Goal: Transaction & Acquisition: Purchase product/service

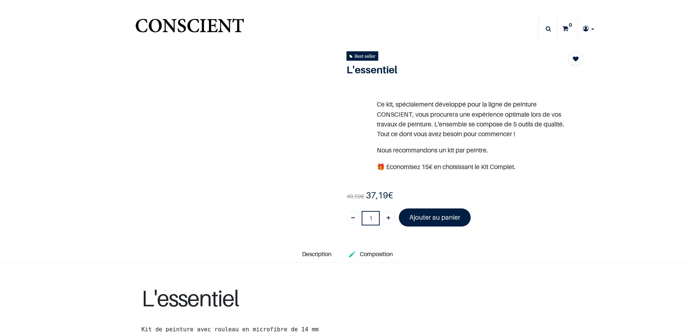
click at [589, 27] on link at bounding box center [588, 28] width 21 height 25
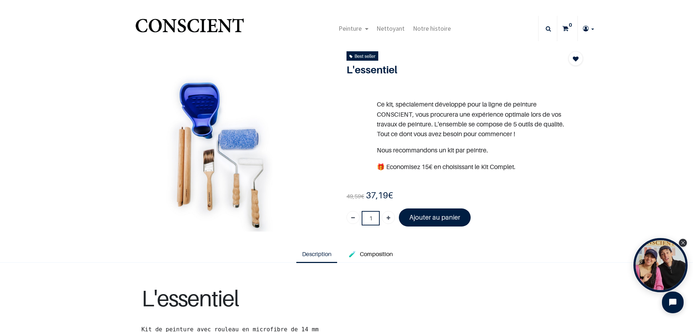
type input "[PERSON_NAME][DOMAIN_NAME][EMAIL_ADDRESS][PERSON_NAME][DOMAIN_NAME]"
click at [567, 85] on span "Mes commandes" at bounding box center [568, 84] width 44 height 7
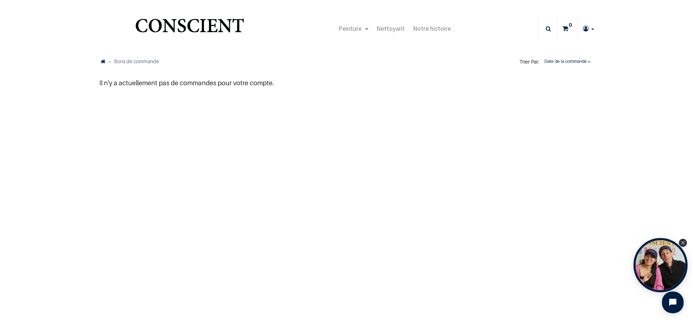
type input "[DOMAIN_NAME][EMAIL_ADDRESS][DOMAIN_NAME]"
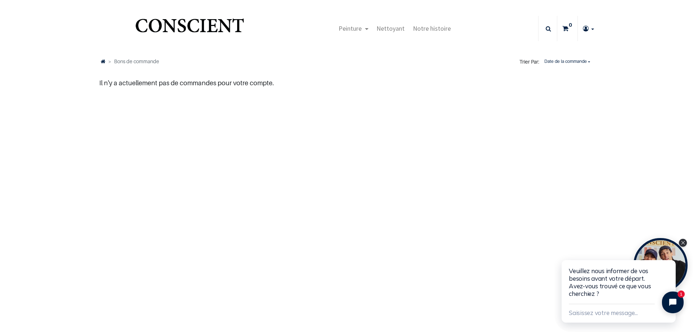
click at [551, 29] on link at bounding box center [548, 28] width 16 height 7
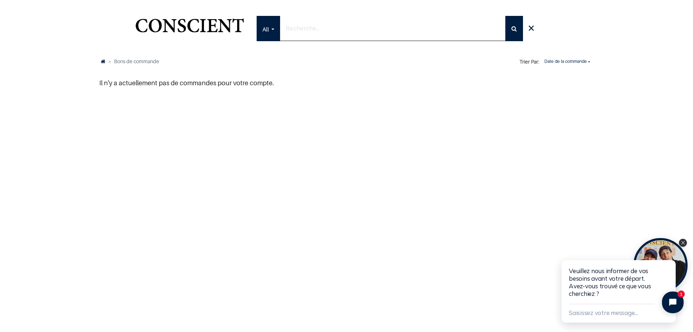
click at [532, 27] on icon at bounding box center [531, 28] width 7 height 14
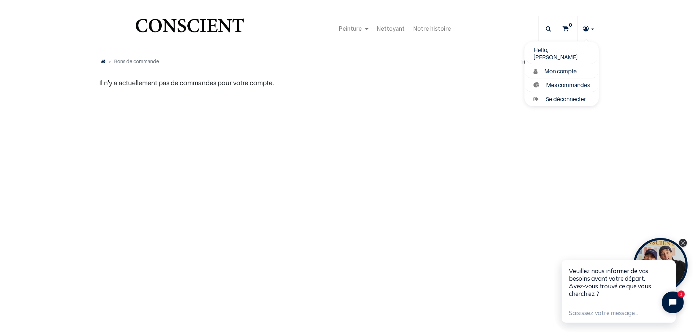
click at [591, 25] on link at bounding box center [588, 28] width 21 height 25
click at [557, 70] on span "Mon compte" at bounding box center [561, 71] width 33 height 7
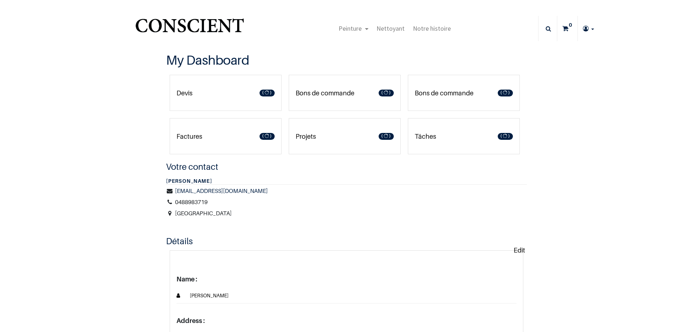
type input "[DOMAIN_NAME][EMAIL_ADDRESS][DOMAIN_NAME]"
click at [214, 87] on link "Devis 1" at bounding box center [226, 93] width 112 height 36
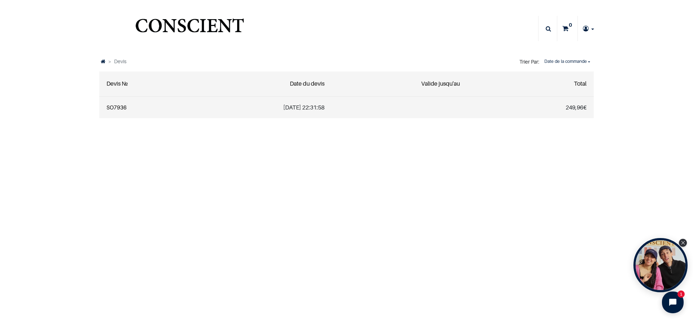
type input "[DOMAIN_NAME][EMAIL_ADDRESS][DOMAIN_NAME]"
click at [112, 107] on link "SO7936" at bounding box center [117, 107] width 20 height 7
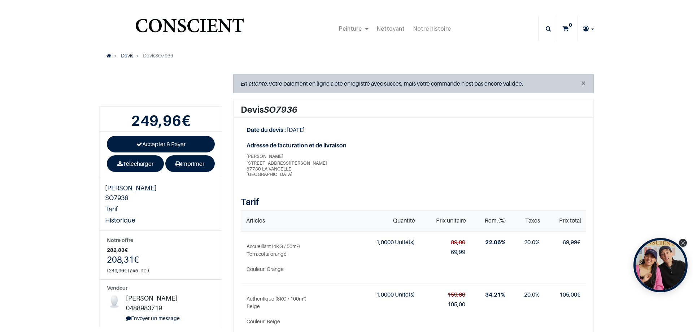
type input "[PERSON_NAME][DOMAIN_NAME][EMAIL_ADDRESS][PERSON_NAME][DOMAIN_NAME]"
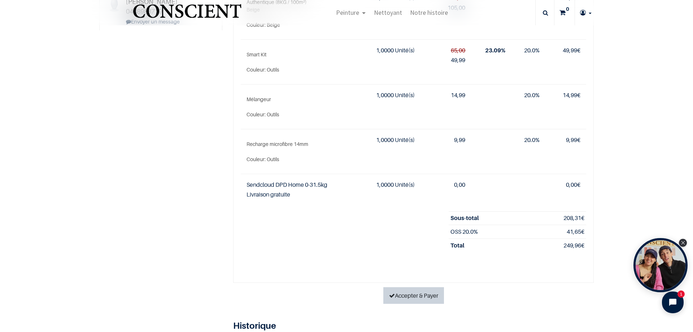
scroll to position [289, 0]
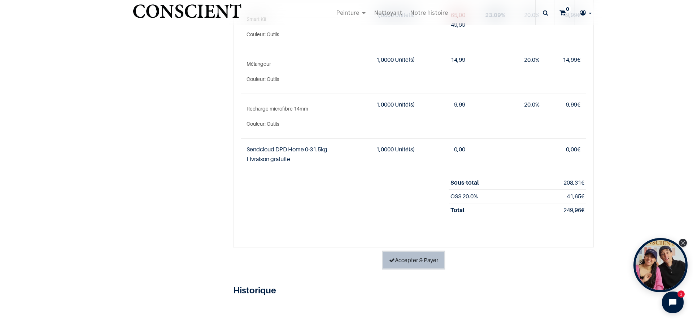
click at [419, 264] on link "Accepter & Payer" at bounding box center [414, 260] width 61 height 17
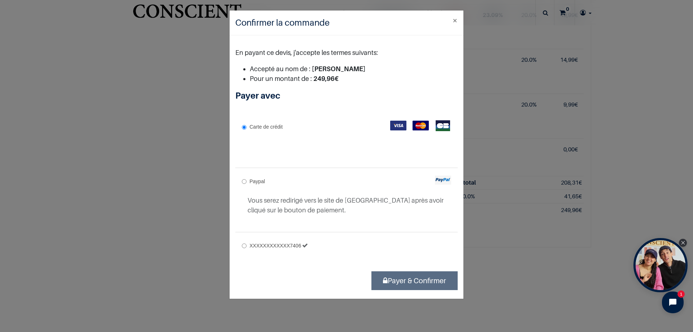
click at [394, 124] on img at bounding box center [398, 126] width 16 height 10
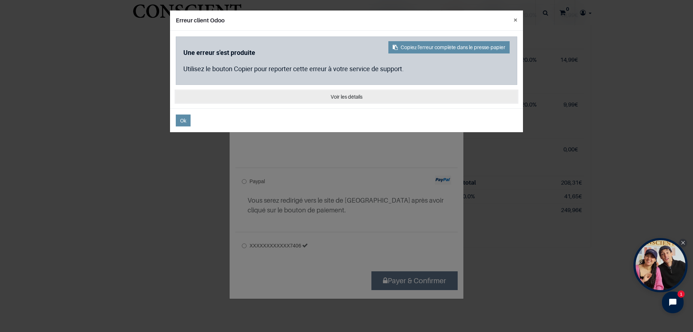
click at [358, 98] on button "Voir les détails" at bounding box center [347, 97] width 342 height 12
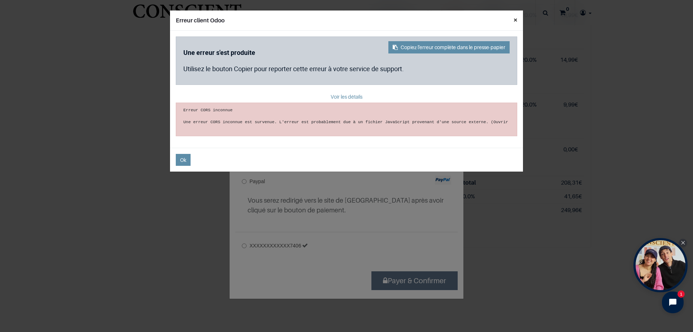
click at [515, 21] on button "×" at bounding box center [515, 19] width 15 height 19
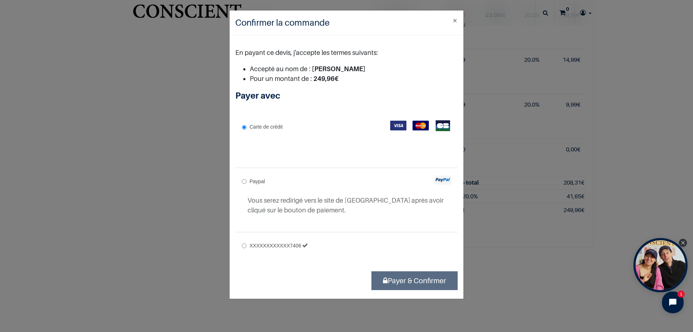
click at [295, 122] on div "Carte de crédit" at bounding box center [346, 138] width 222 height 51
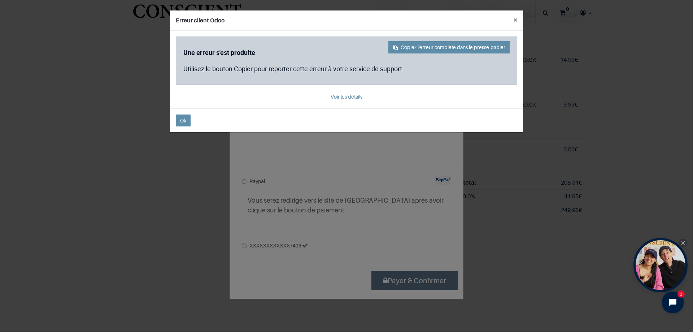
click at [172, 125] on footer "Ok" at bounding box center [346, 120] width 353 height 24
click at [178, 120] on button "Ok" at bounding box center [183, 120] width 15 height 12
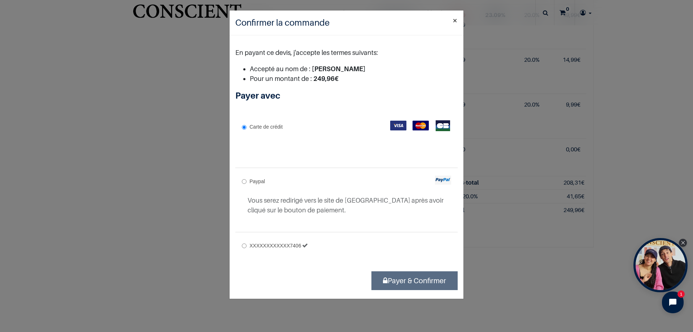
click at [455, 20] on button "×" at bounding box center [455, 20] width 17 height 20
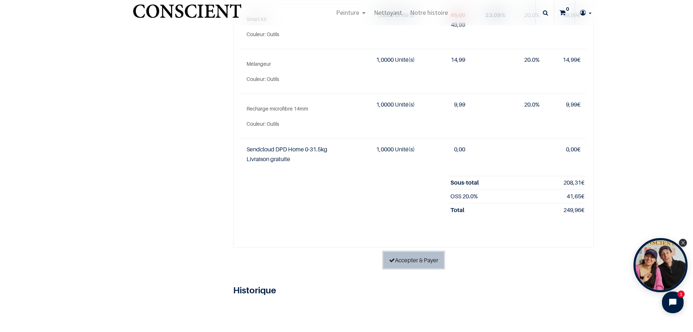
click at [398, 252] on link "Accepter & Payer" at bounding box center [414, 260] width 61 height 17
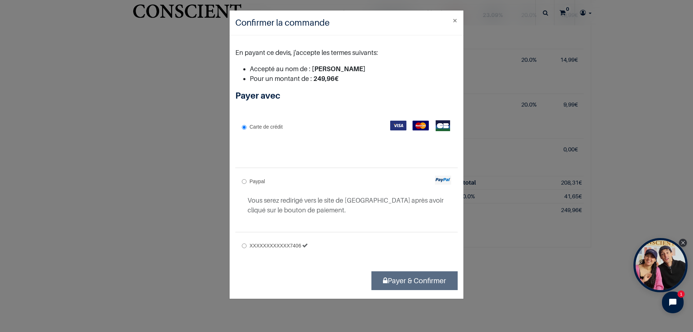
click at [241, 180] on div "Paypal Vous serez redirigé vers le site de Paypal après avoir cliqué sur le bou…" at bounding box center [346, 198] width 222 height 61
radio input "true"
click at [243, 128] on input "Carte de crédit" at bounding box center [244, 127] width 5 height 5
radio input "true"
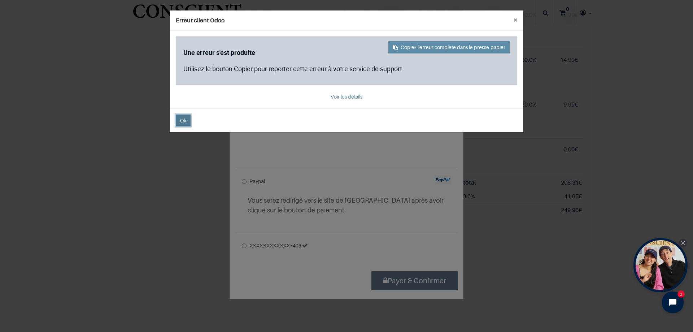
click at [186, 120] on span "Ok" at bounding box center [183, 120] width 6 height 6
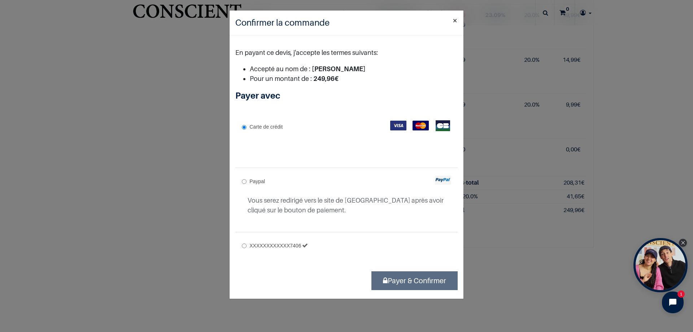
click at [457, 19] on button "×" at bounding box center [455, 20] width 17 height 20
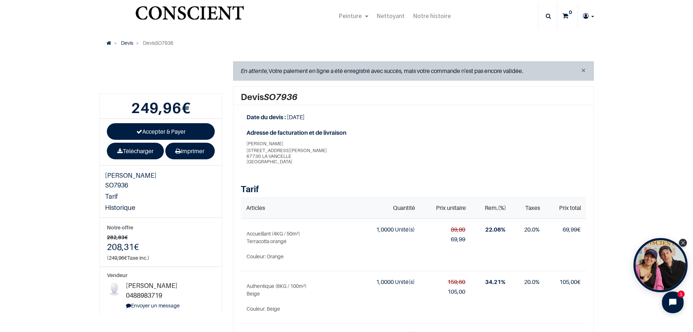
scroll to position [0, 0]
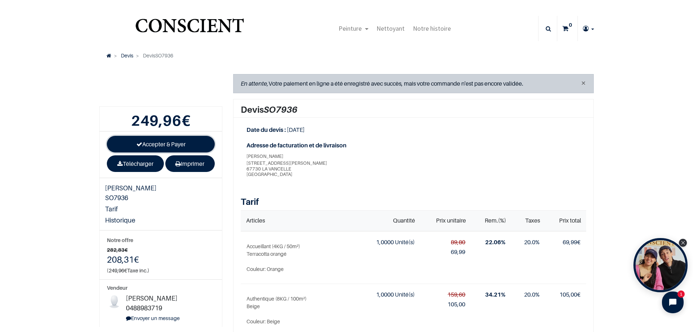
click at [177, 139] on link "Accepter & Payer" at bounding box center [161, 144] width 108 height 17
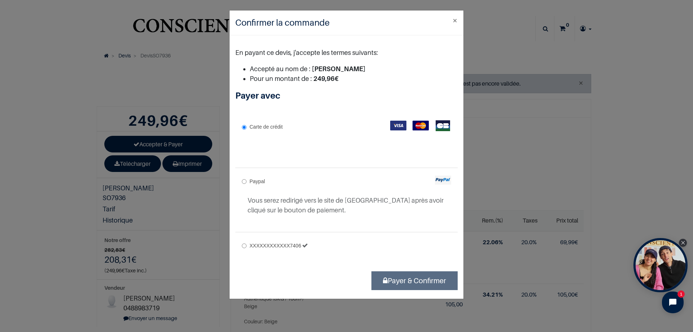
click at [243, 246] on input "XXXXXXXXXXXX7406" at bounding box center [244, 245] width 5 height 5
radio input "true"
click at [301, 246] on span "XXXXXXXXXXXX7406" at bounding box center [276, 246] width 52 height 6
click at [247, 246] on input "XXXXXXXXXXXX7406" at bounding box center [244, 245] width 5 height 5
click at [277, 243] on span "XXXXXXXXXXXX7406" at bounding box center [276, 246] width 52 height 6
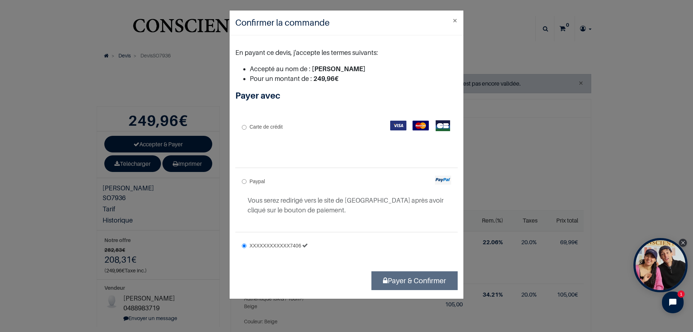
click at [247, 243] on input "XXXXXXXXXXXX7406" at bounding box center [244, 245] width 5 height 5
click at [306, 250] on icon "non vérifié" at bounding box center [305, 246] width 6 height 10
click at [247, 248] on input "XXXXXXXXXXXX7406" at bounding box center [244, 245] width 5 height 5
click at [308, 246] on icon "non vérifié" at bounding box center [305, 246] width 6 height 10
click at [247, 246] on input "XXXXXXXXXXXX7406" at bounding box center [244, 245] width 5 height 5
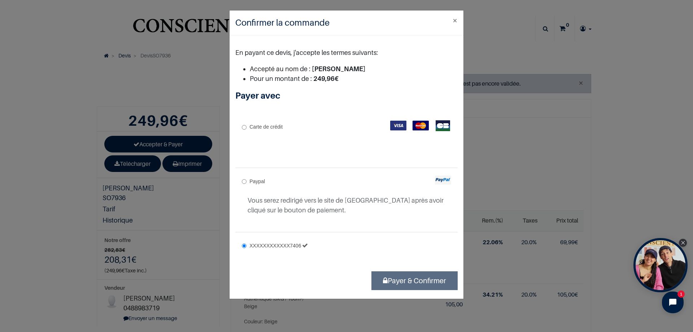
click at [307, 246] on icon "non vérifié" at bounding box center [305, 246] width 6 height 10
click at [247, 246] on input "XXXXXXXXXXXX7406" at bounding box center [244, 245] width 5 height 5
click at [307, 246] on icon "non vérifié" at bounding box center [305, 246] width 6 height 10
click at [247, 246] on input "XXXXXXXXXXXX7406" at bounding box center [244, 245] width 5 height 5
click at [244, 125] on label "Carte de crédit" at bounding box center [262, 127] width 41 height 10
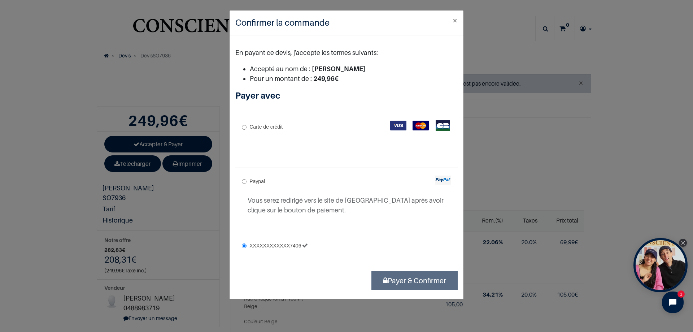
click at [244, 125] on input "Carte de crédit" at bounding box center [244, 127] width 5 height 5
radio input "true"
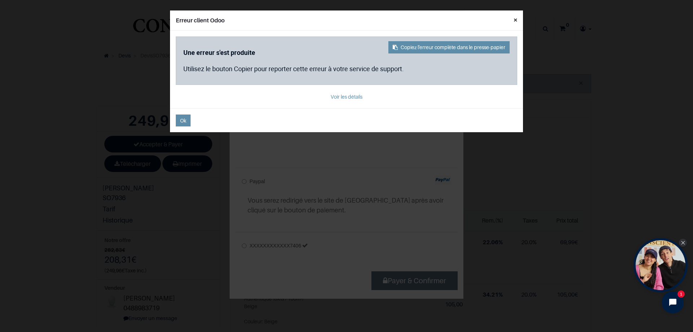
click at [513, 19] on button "×" at bounding box center [515, 19] width 15 height 19
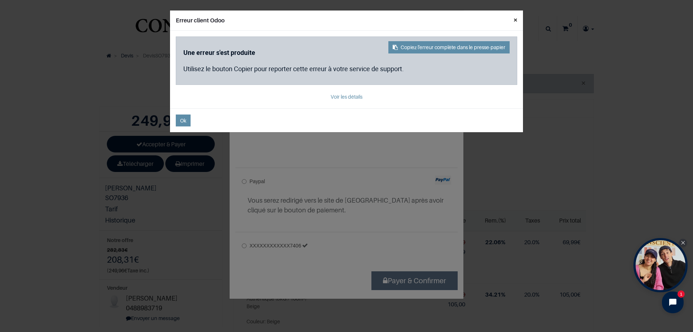
click at [515, 19] on button "×" at bounding box center [515, 19] width 15 height 19
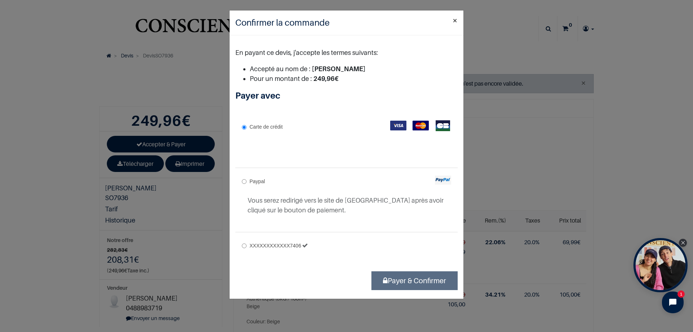
click at [458, 21] on button "×" at bounding box center [455, 20] width 17 height 20
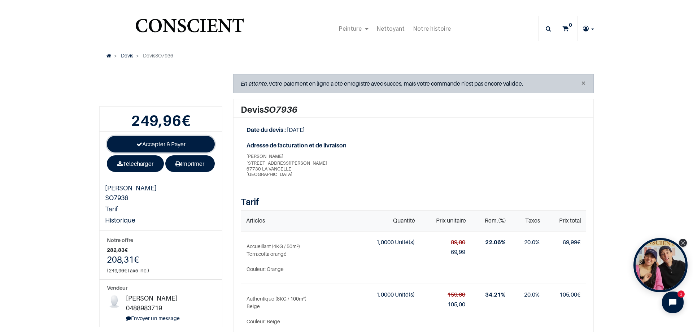
click at [180, 144] on link "Accepter & Payer" at bounding box center [161, 144] width 108 height 17
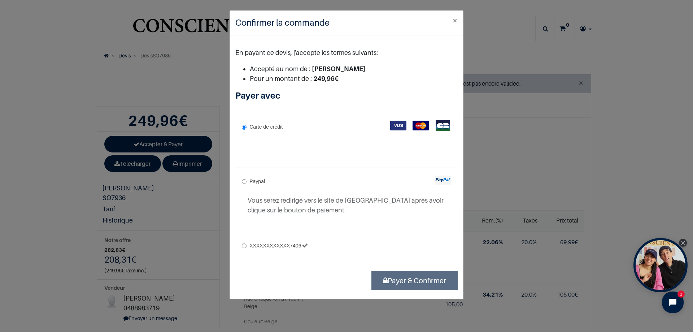
click at [246, 245] on input "XXXXXXXXXXXX7406" at bounding box center [244, 245] width 5 height 5
radio input "true"
click at [247, 130] on label "Carte de crédit" at bounding box center [262, 127] width 41 height 10
click at [247, 130] on input "Carte de crédit" at bounding box center [244, 127] width 5 height 5
radio input "true"
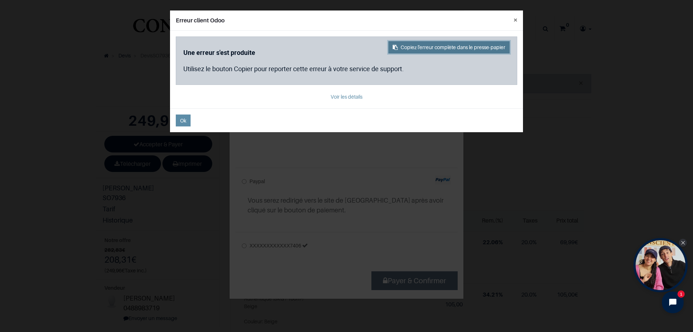
click at [445, 45] on button "Copiez l'erreur complète dans le presse-papier" at bounding box center [449, 47] width 121 height 12
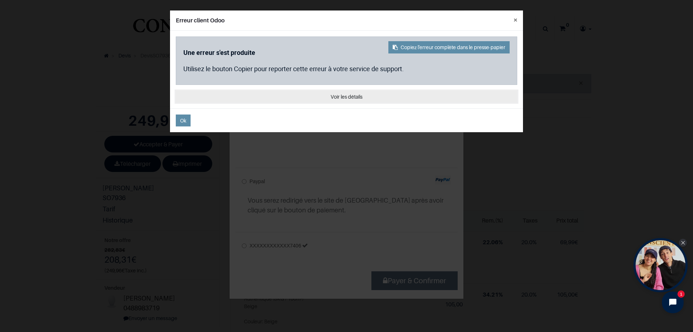
click at [341, 99] on button "Voir les détails" at bounding box center [347, 97] width 342 height 12
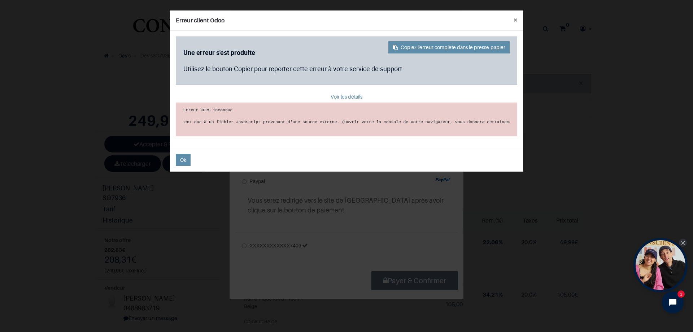
scroll to position [0, 152]
click at [518, 19] on button "×" at bounding box center [515, 19] width 15 height 19
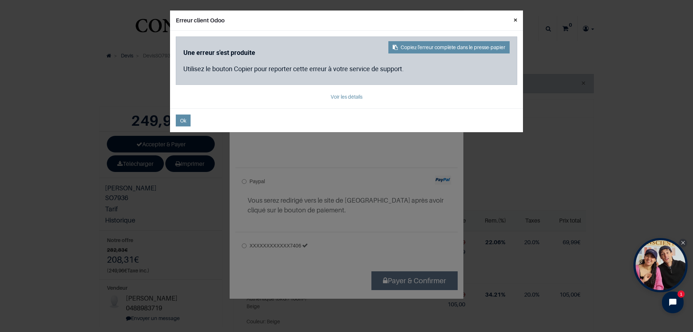
click at [517, 20] on button "×" at bounding box center [515, 19] width 15 height 19
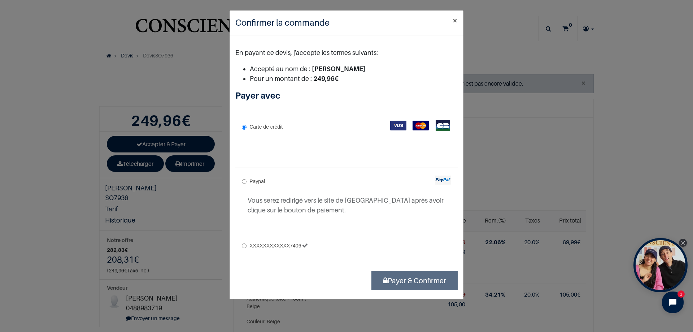
click at [459, 21] on button "×" at bounding box center [455, 20] width 17 height 20
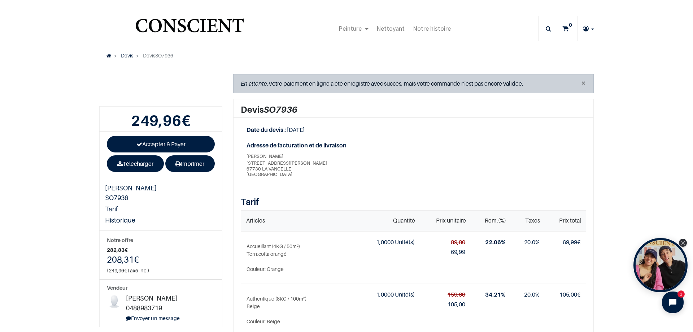
click at [217, 25] on img "Logo of Conscient" at bounding box center [190, 28] width 112 height 29
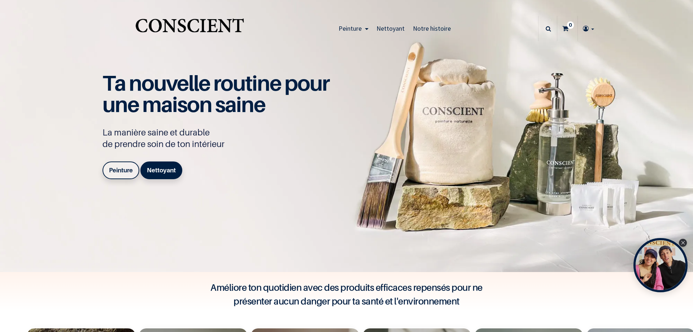
type input "[PERSON_NAME][DOMAIN_NAME][EMAIL_ADDRESS][PERSON_NAME][DOMAIN_NAME]"
click at [590, 26] on link at bounding box center [588, 28] width 21 height 25
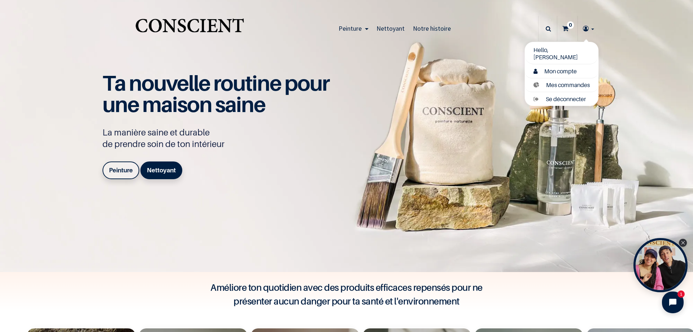
click at [554, 68] on span "Mon compte" at bounding box center [561, 71] width 33 height 7
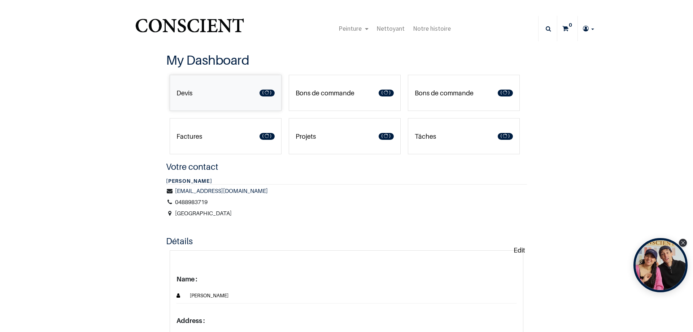
type input "[PERSON_NAME][DOMAIN_NAME][EMAIL_ADDRESS][PERSON_NAME][DOMAIN_NAME]"
click at [235, 93] on link "Devis 1" at bounding box center [226, 93] width 112 height 36
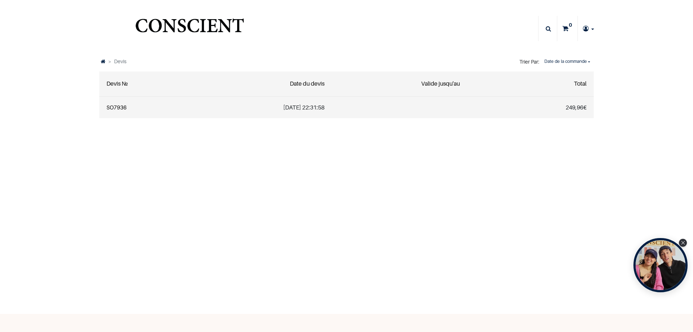
click at [119, 107] on link "SO7936" at bounding box center [117, 107] width 20 height 7
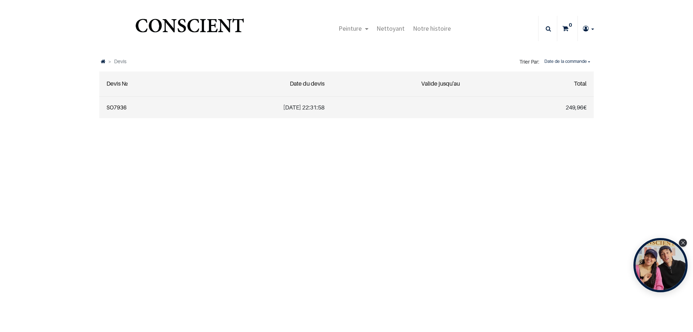
type input "[PERSON_NAME][DOMAIN_NAME][EMAIL_ADDRESS][PERSON_NAME][DOMAIN_NAME]"
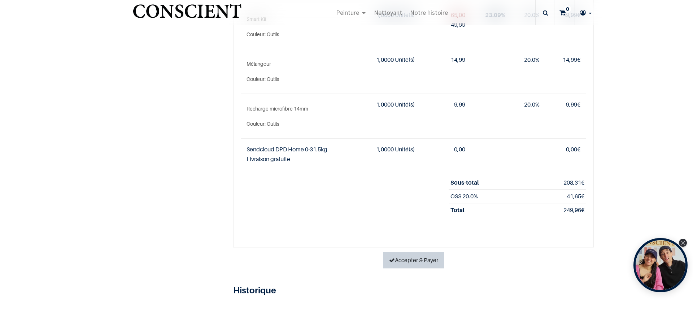
type input "[PERSON_NAME][DOMAIN_NAME][EMAIL_ADDRESS][PERSON_NAME][DOMAIN_NAME]"
click at [419, 261] on link "Accepter & Payer" at bounding box center [414, 260] width 61 height 17
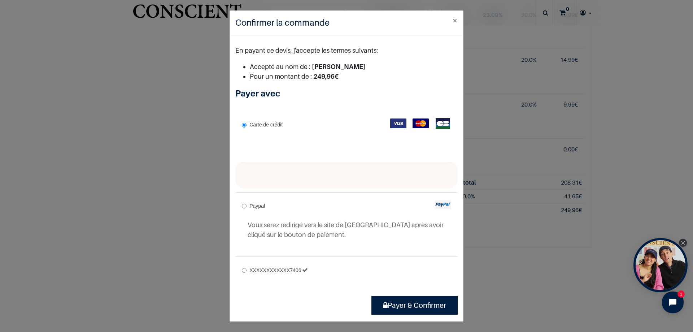
scroll to position [4, 0]
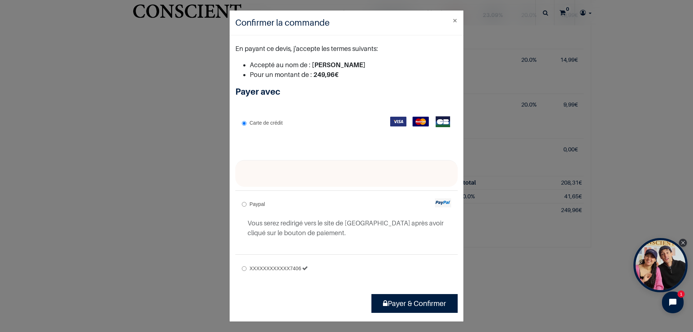
click at [243, 267] on input "XXXXXXXXXXXX7406" at bounding box center [244, 268] width 5 height 5
radio input "true"
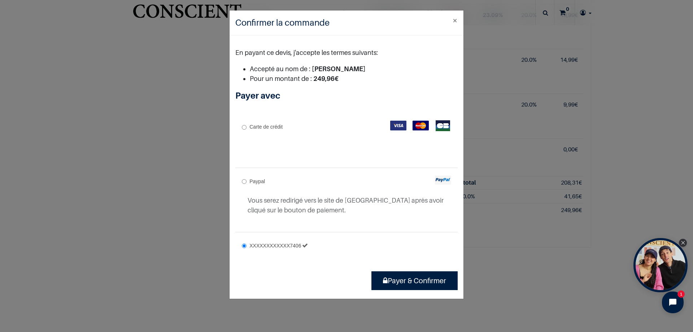
scroll to position [0, 0]
click at [416, 280] on button "Payer & Confirmer" at bounding box center [415, 280] width 86 height 19
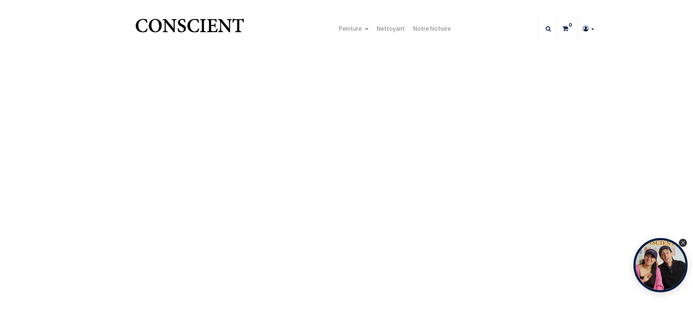
type input "[DOMAIN_NAME][EMAIL_ADDRESS][DOMAIN_NAME]"
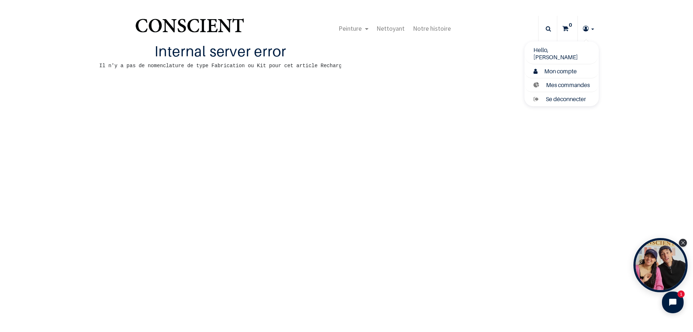
click at [558, 69] on span "Mon compte" at bounding box center [561, 71] width 33 height 7
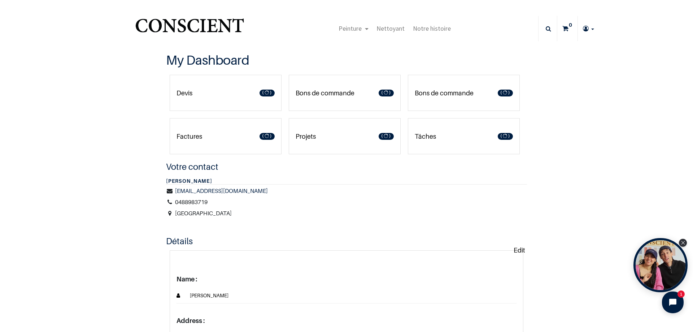
type input "[PERSON_NAME][DOMAIN_NAME][EMAIL_ADDRESS][PERSON_NAME][DOMAIN_NAME]"
click at [212, 92] on link "Devis 1" at bounding box center [226, 93] width 112 height 36
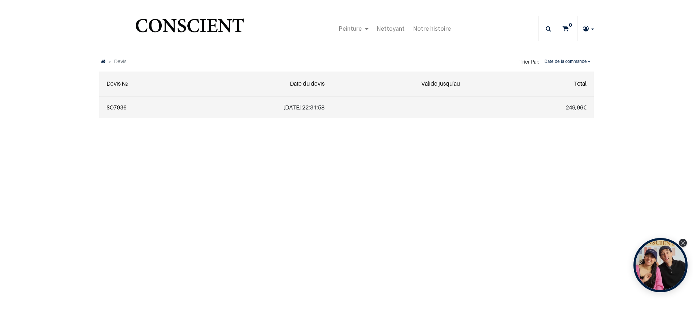
type input "[PERSON_NAME][DOMAIN_NAME][EMAIL_ADDRESS][PERSON_NAME][DOMAIN_NAME]"
click at [115, 108] on link "SO7936" at bounding box center [117, 107] width 20 height 7
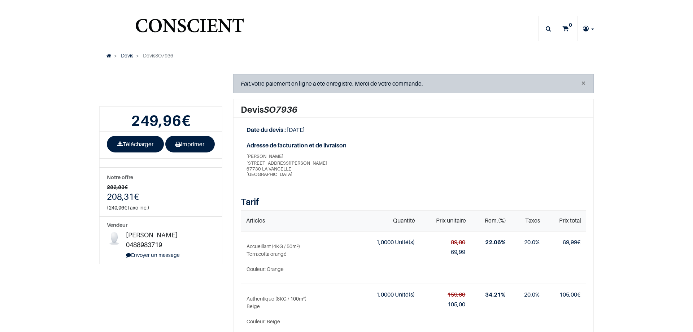
type input "[PERSON_NAME][DOMAIN_NAME][EMAIL_ADDRESS][PERSON_NAME][DOMAIN_NAME]"
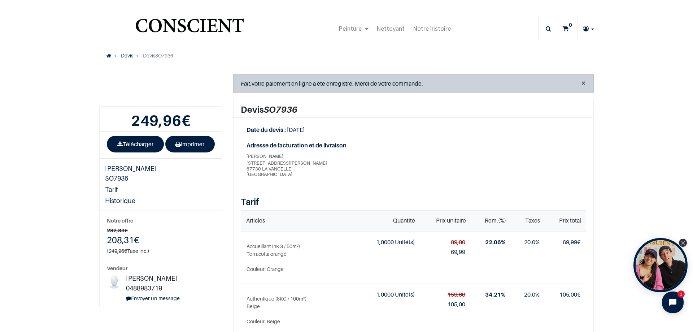
click at [581, 81] on button "×" at bounding box center [583, 83] width 5 height 9
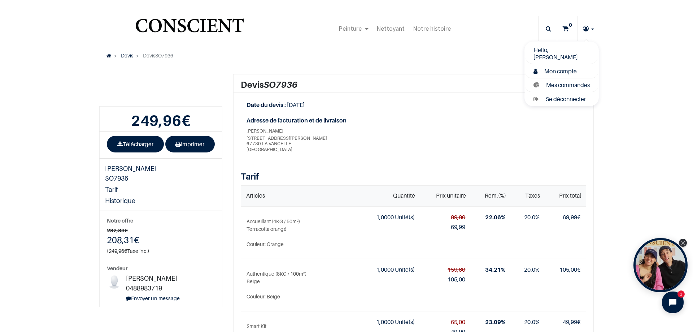
click at [553, 68] on span "Mon compte" at bounding box center [561, 71] width 33 height 7
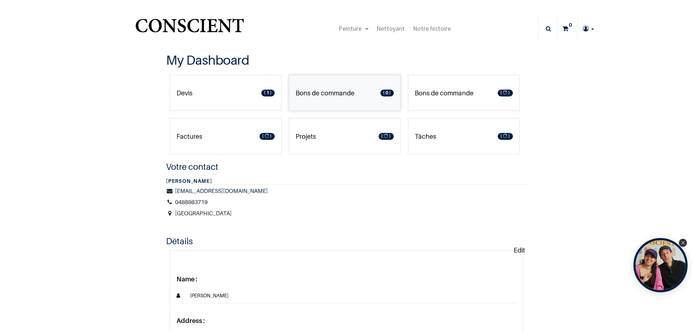
type input "[DOMAIN_NAME][EMAIL_ADDRESS][DOMAIN_NAME]"
click at [674, 308] on button "Open chat widget" at bounding box center [673, 302] width 24 height 24
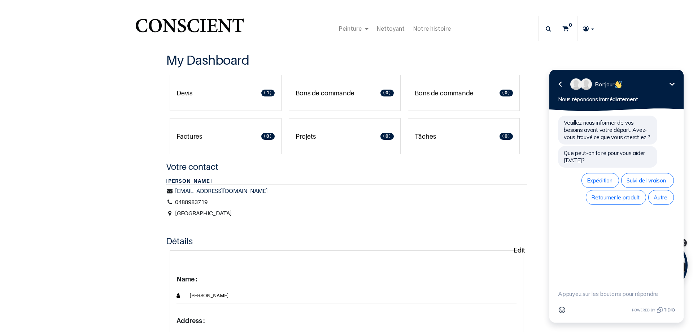
click at [675, 82] on icon "Réduire" at bounding box center [672, 84] width 9 height 9
